Goal: Check status

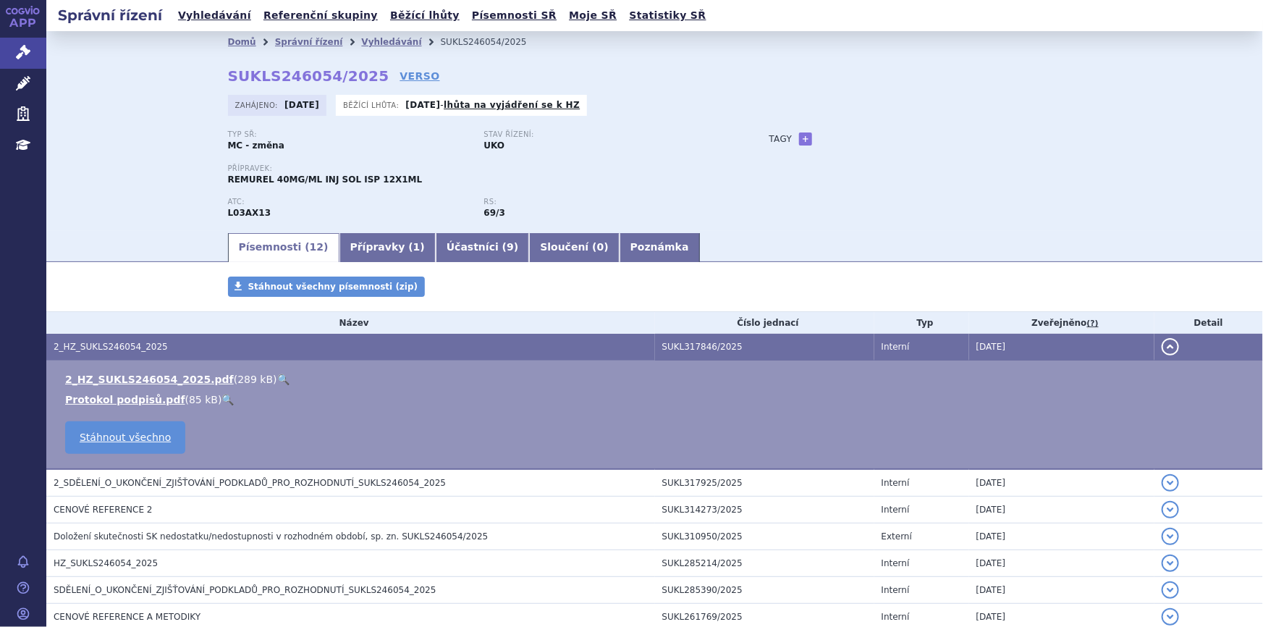
click at [672, 143] on div "Stav řízení: UKO" at bounding box center [612, 141] width 256 height 22
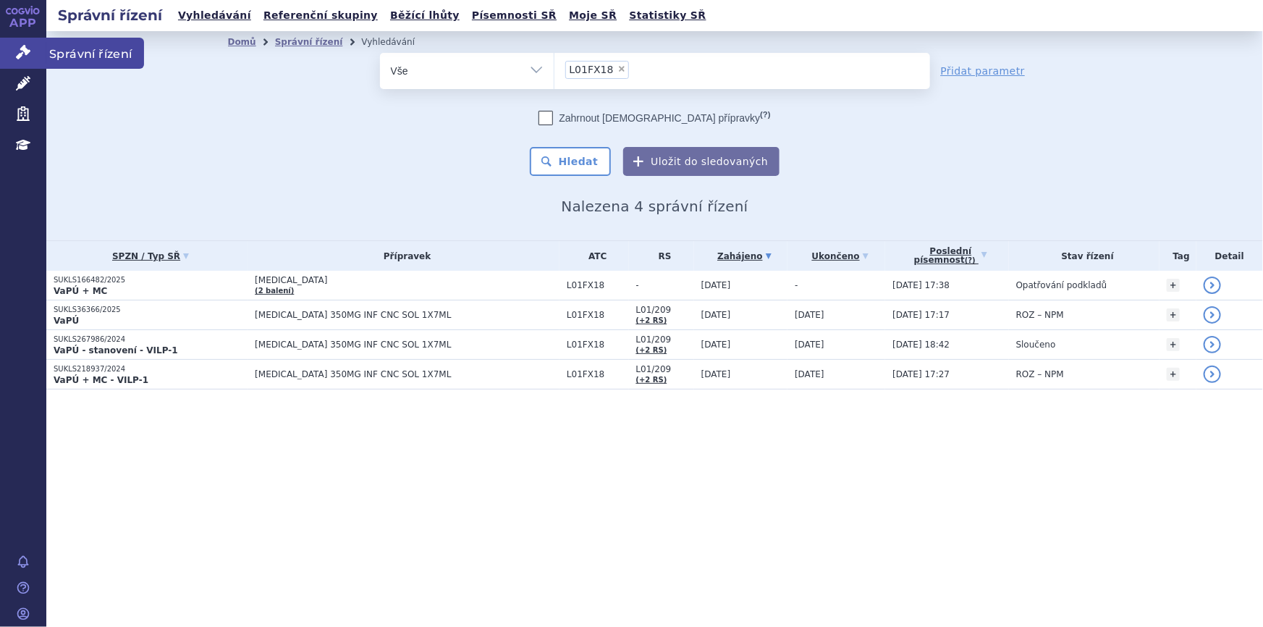
click at [23, 48] on icon at bounding box center [23, 52] width 14 height 14
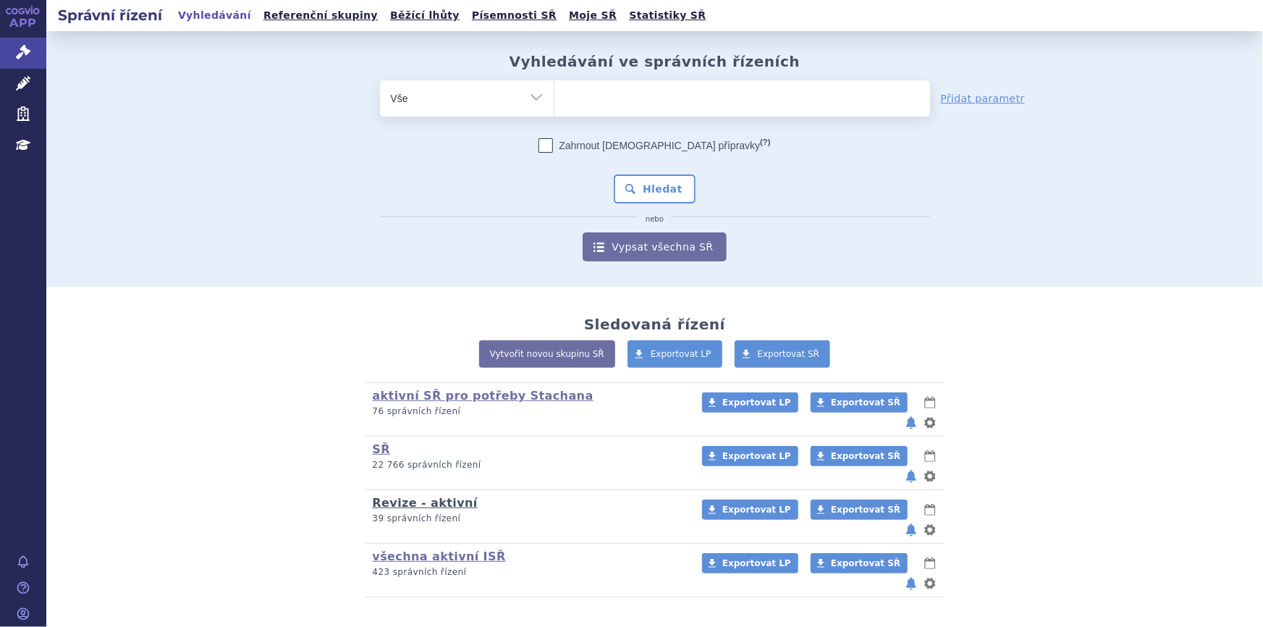
click at [420, 496] on link "Revize - aktivní" at bounding box center [425, 503] width 105 height 14
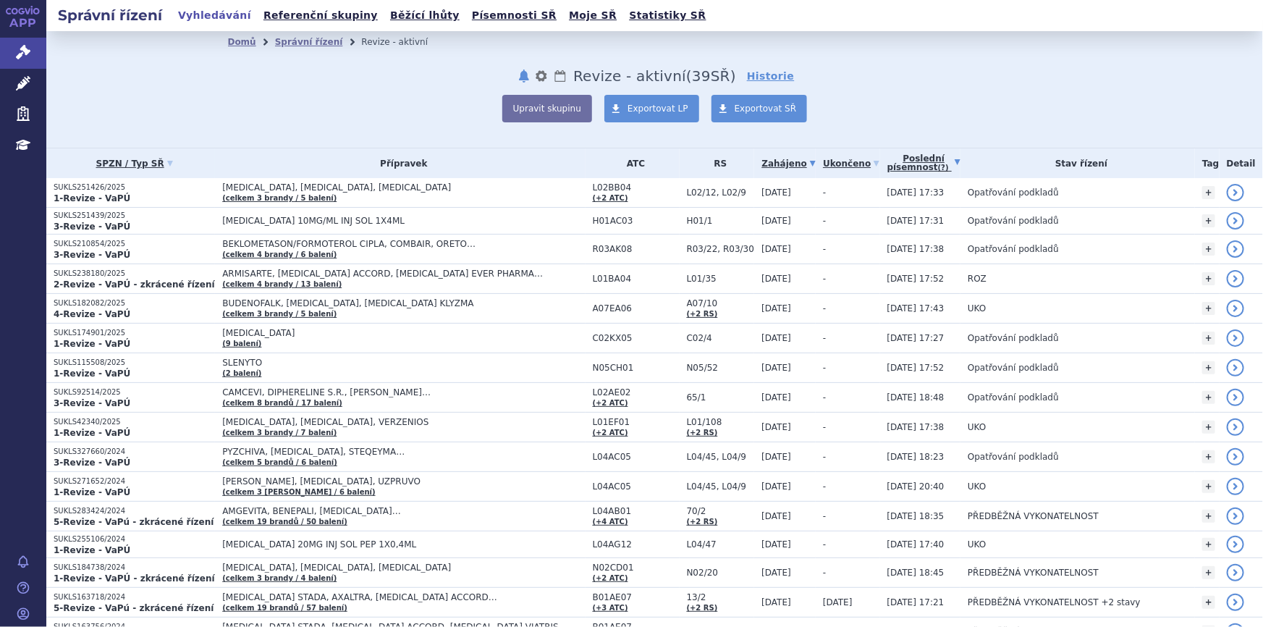
click at [903, 162] on link "Poslední písemnost (?)" at bounding box center [924, 163] width 74 height 30
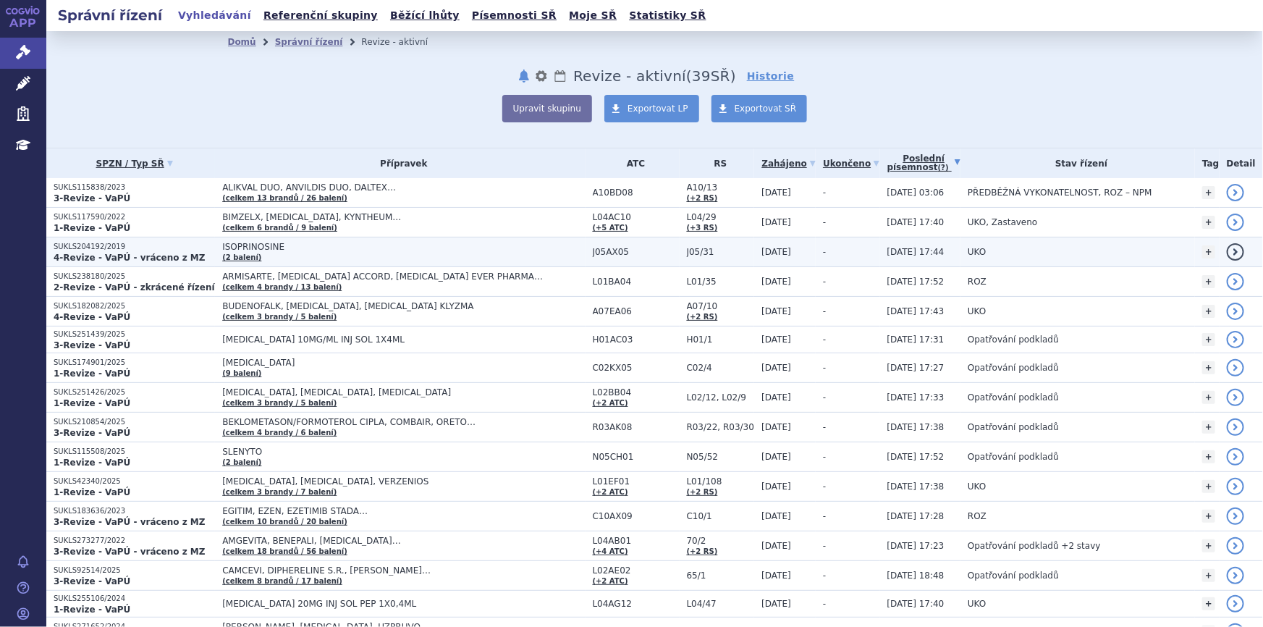
click at [763, 247] on span "[DATE]" at bounding box center [776, 252] width 30 height 10
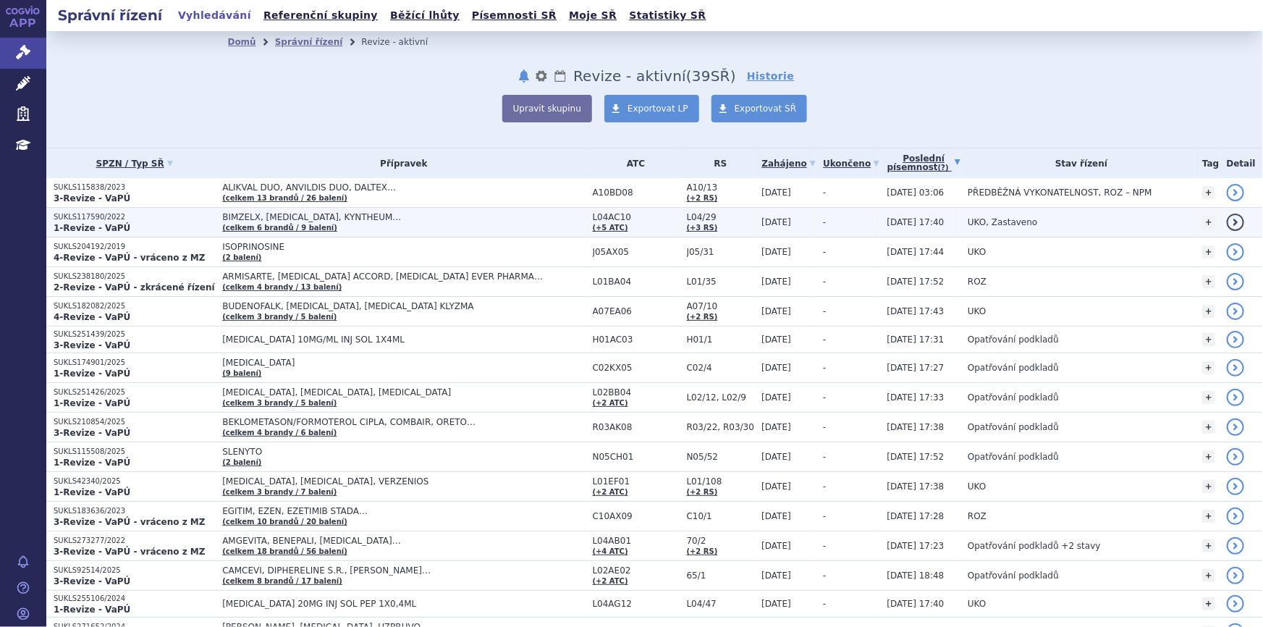
click at [767, 226] on span "19.06.2022" at bounding box center [776, 222] width 30 height 10
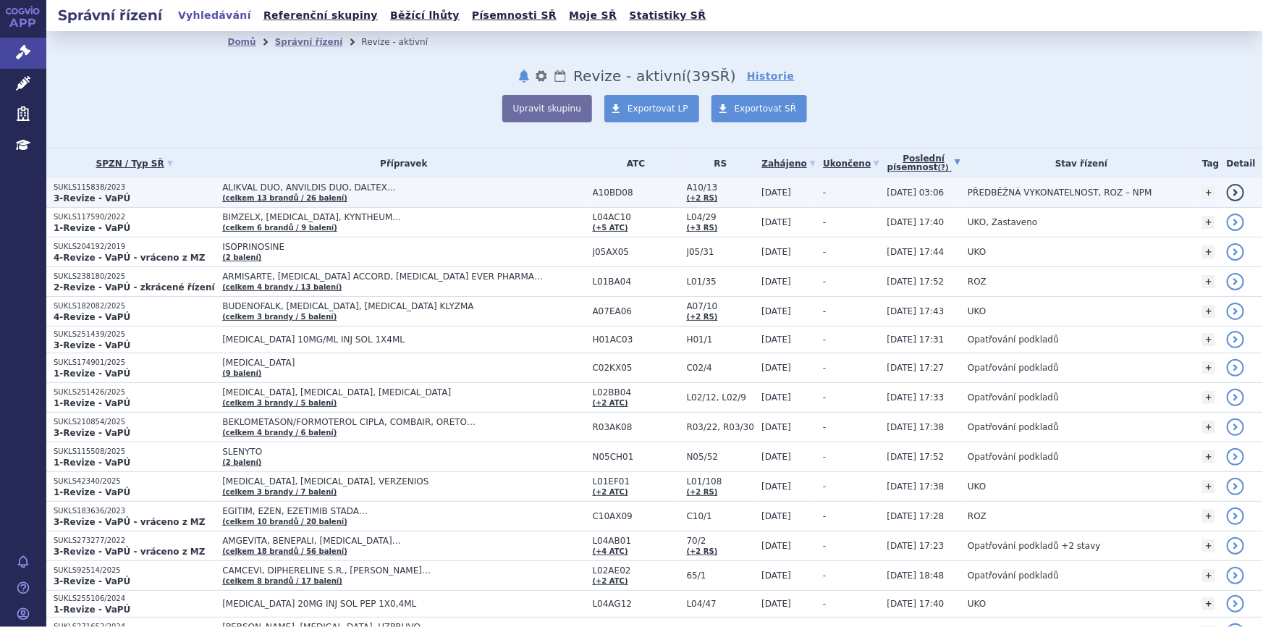
click at [767, 196] on span "01.06.2023" at bounding box center [776, 192] width 30 height 10
